Goal: Navigation & Orientation: Understand site structure

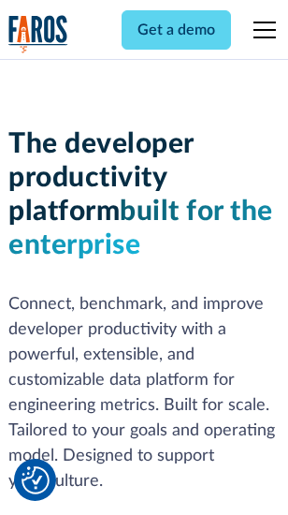
scroll to position [282, 0]
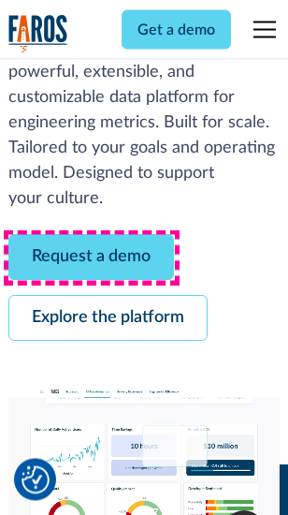
click at [92, 258] on link "Request a demo" at bounding box center [91, 258] width 166 height 46
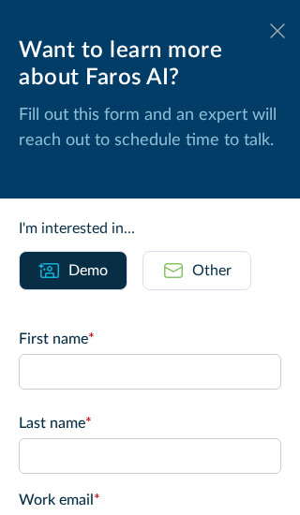
click at [270, 31] on icon at bounding box center [277, 30] width 15 height 14
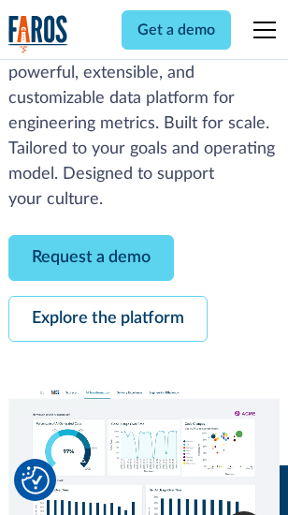
scroll to position [343, 0]
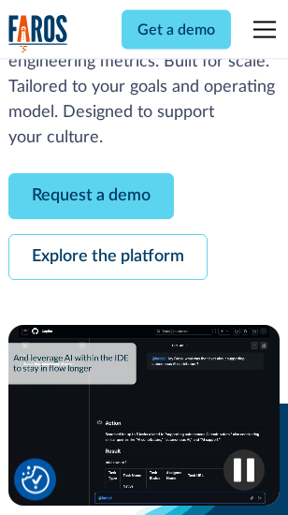
click at [108, 258] on link "Explore the platform" at bounding box center [107, 258] width 199 height 46
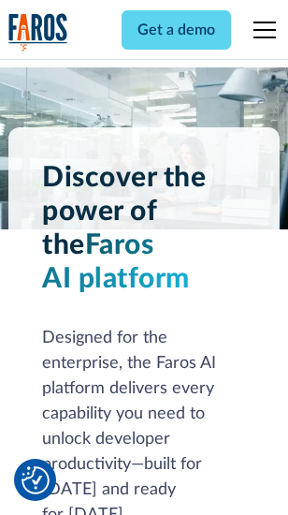
scroll to position [14266, 0]
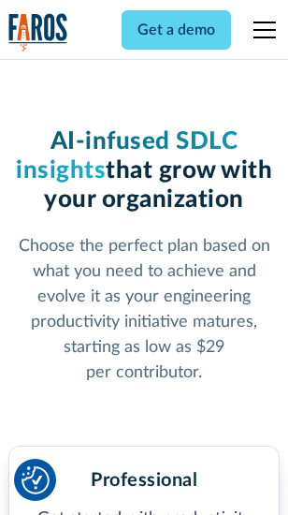
scroll to position [2975, 0]
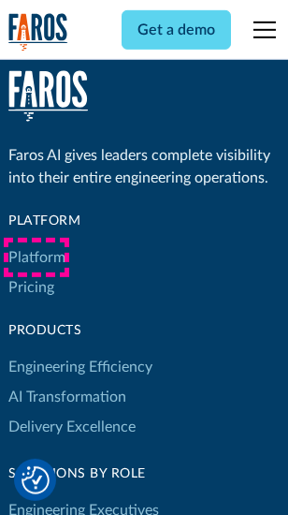
click at [37, 257] on link "Platform" at bounding box center [36, 257] width 57 height 30
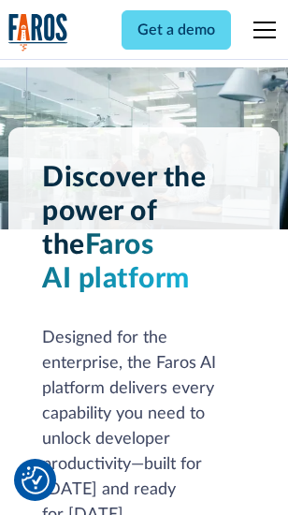
scroll to position [14867, 0]
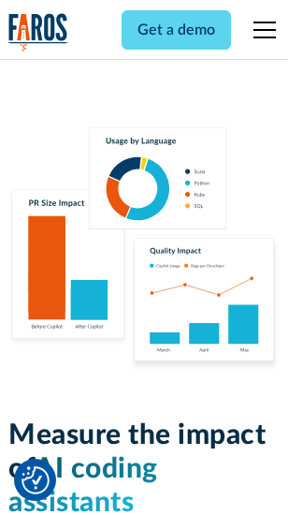
scroll to position [11693, 0]
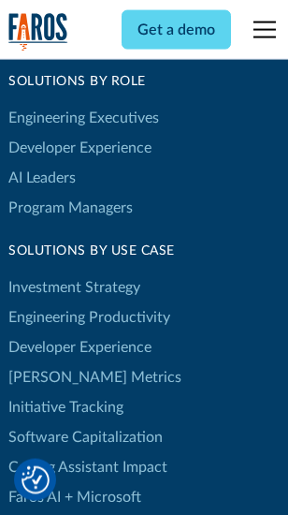
click at [56, 362] on link "[PERSON_NAME] Metrics" at bounding box center [94, 377] width 173 height 30
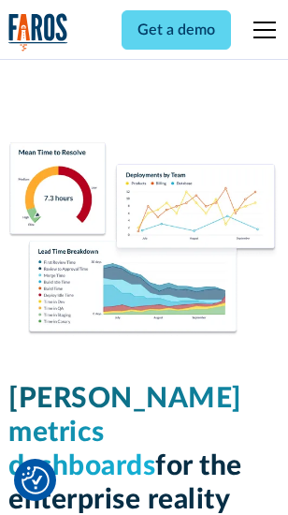
scroll to position [8295, 0]
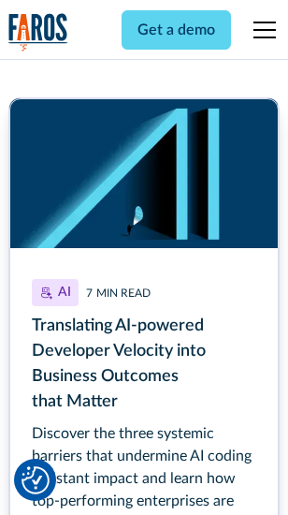
scroll to position [8481, 0]
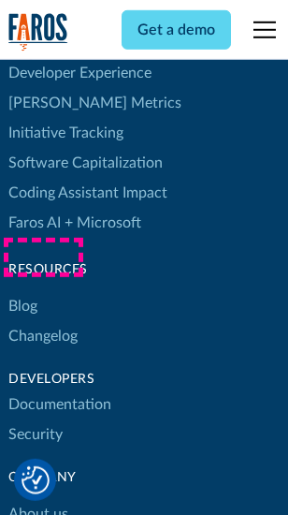
click at [43, 321] on link "Changelog" at bounding box center [42, 336] width 69 height 30
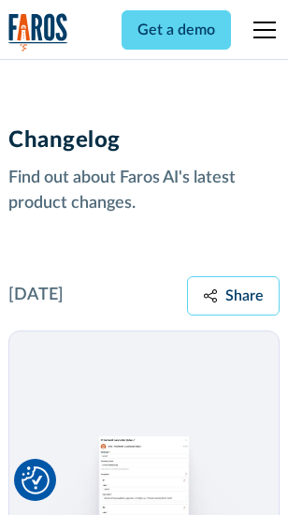
scroll to position [22960, 0]
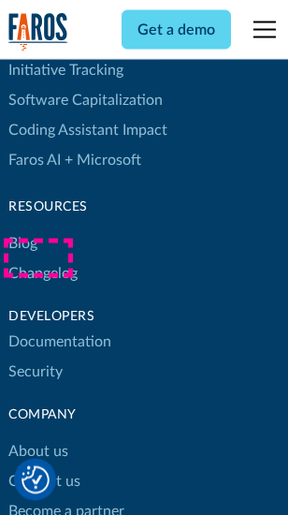
click at [37, 437] on link "About us" at bounding box center [38, 452] width 60 height 30
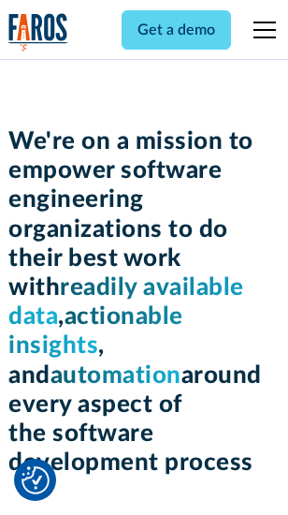
scroll to position [6481, 0]
